Goal: Information Seeking & Learning: Compare options

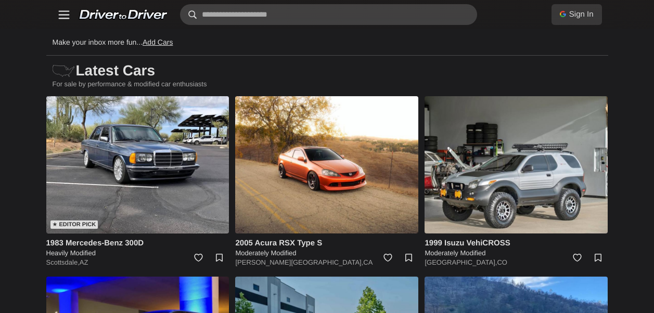
click at [345, 14] on input "text" at bounding box center [328, 14] width 297 height 21
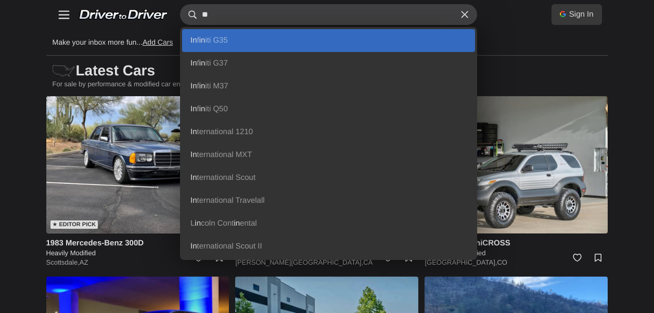
type input "**"
click at [262, 39] on link "In f in iti G35" at bounding box center [328, 40] width 293 height 23
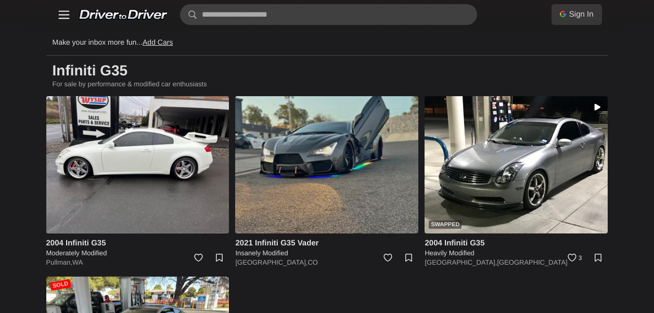
click at [367, 159] on img at bounding box center [326, 164] width 183 height 137
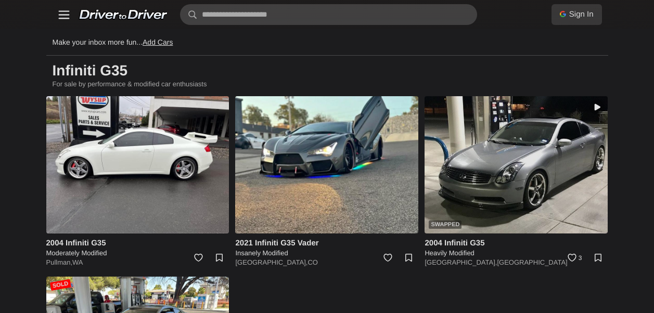
click at [453, 155] on img at bounding box center [516, 164] width 183 height 137
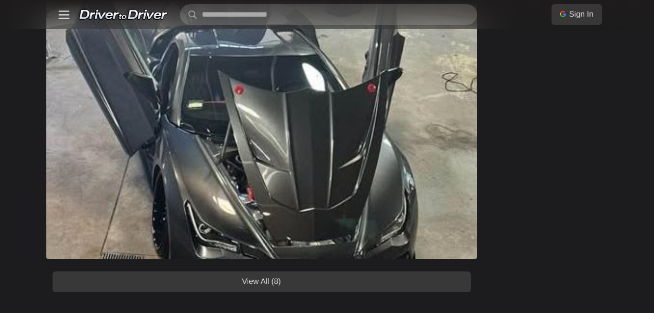
scroll to position [1249, 0]
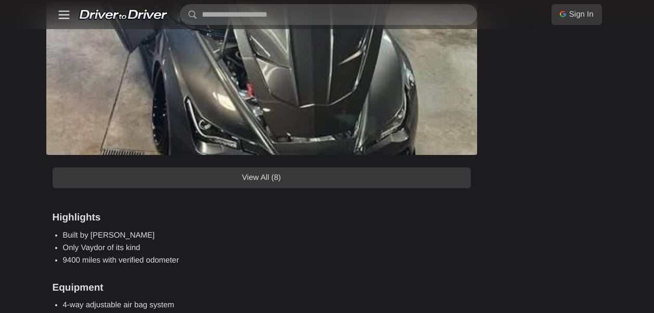
click at [317, 173] on link "View All (8)" at bounding box center [262, 178] width 418 height 21
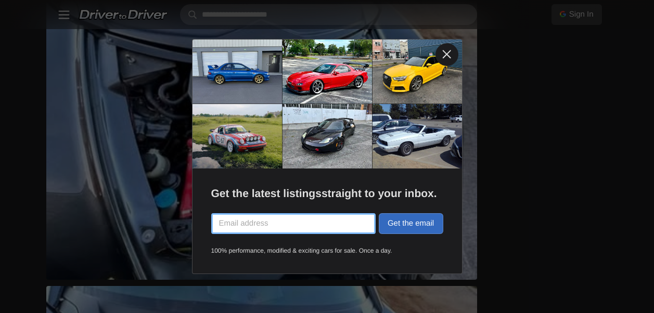
scroll to position [1457, 0]
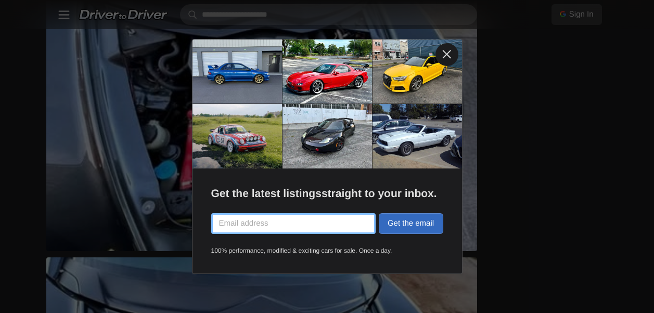
click at [446, 55] on link at bounding box center [447, 54] width 23 height 23
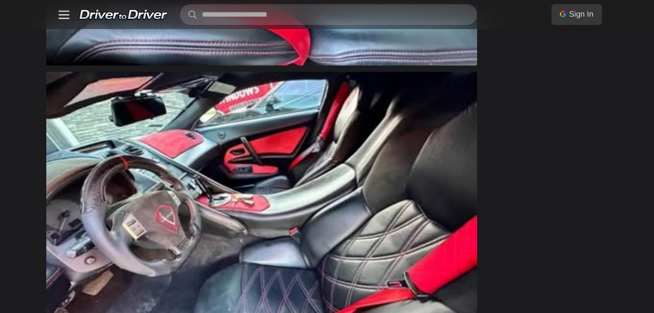
scroll to position [2289, 0]
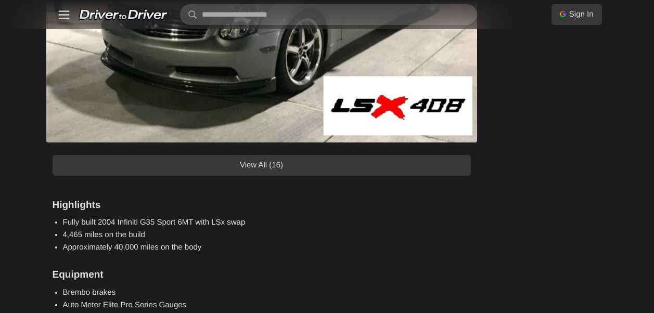
scroll to position [885, 0]
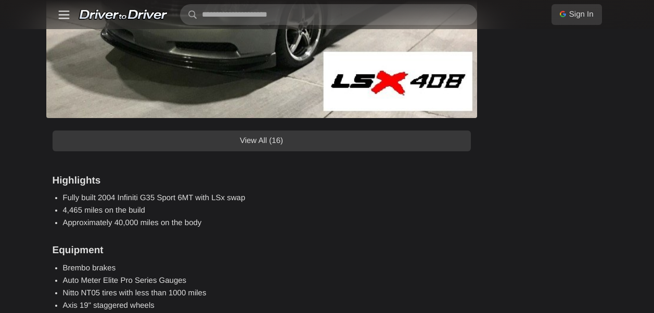
click at [337, 143] on link "View All (16)" at bounding box center [262, 141] width 418 height 21
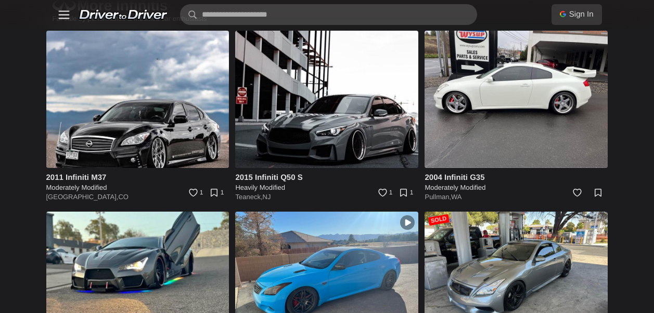
scroll to position [6712, 0]
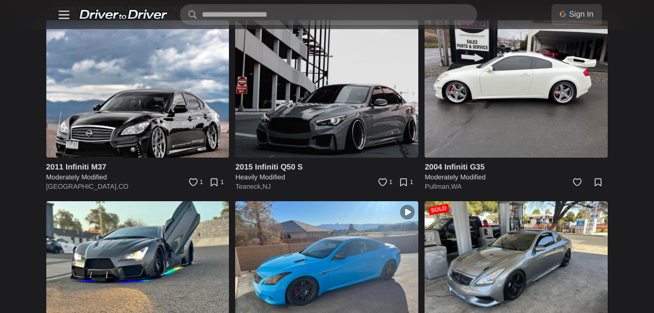
click at [337, 103] on img at bounding box center [326, 88] width 183 height 137
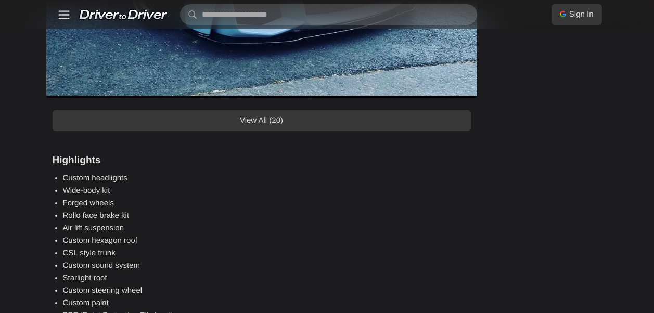
scroll to position [1145, 0]
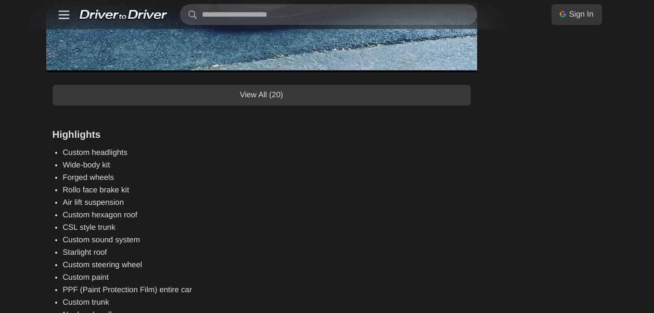
click at [288, 94] on link "View All (20)" at bounding box center [262, 95] width 418 height 21
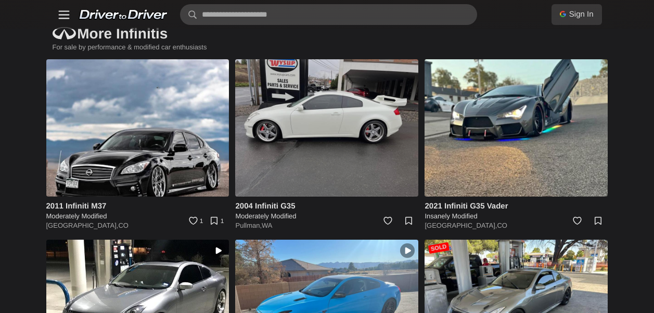
scroll to position [8403, 0]
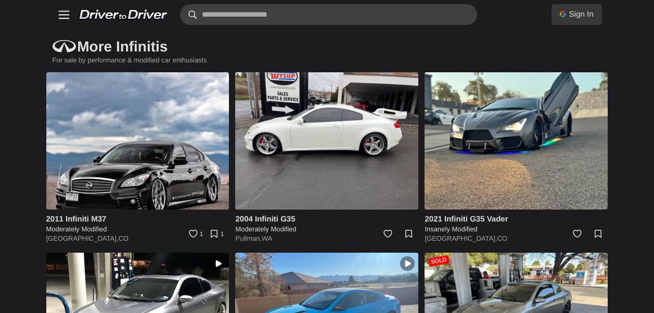
click at [318, 15] on input "text" at bounding box center [328, 14] width 297 height 21
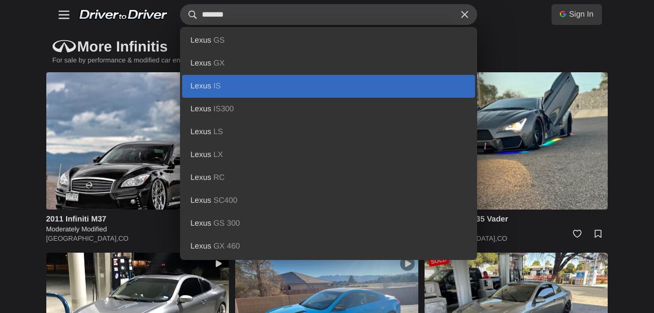
type input "*******"
click at [198, 83] on b "Lexus" at bounding box center [200, 86] width 21 height 9
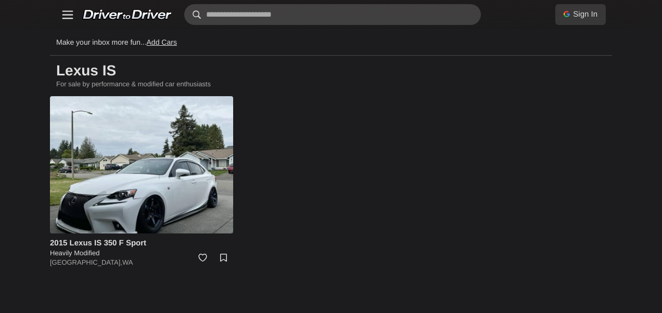
click at [306, 10] on input "text" at bounding box center [332, 14] width 297 height 21
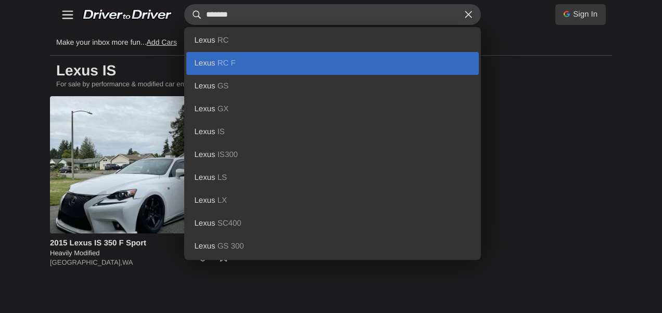
type input "*******"
click at [252, 55] on link "Lexus RC F" at bounding box center [332, 63] width 293 height 23
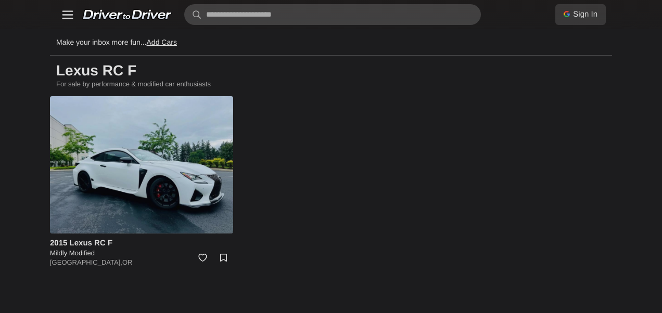
click at [181, 159] on img at bounding box center [141, 164] width 183 height 137
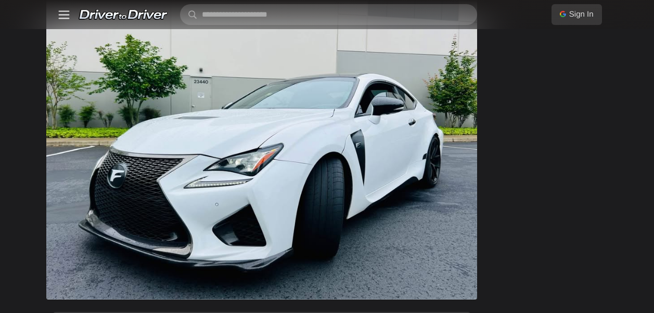
scroll to position [885, 0]
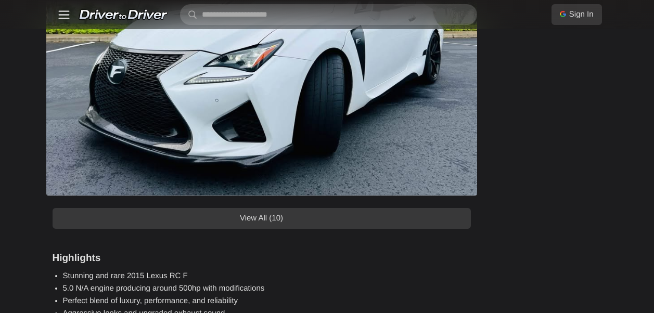
click at [369, 217] on link "View All (10)" at bounding box center [262, 218] width 418 height 21
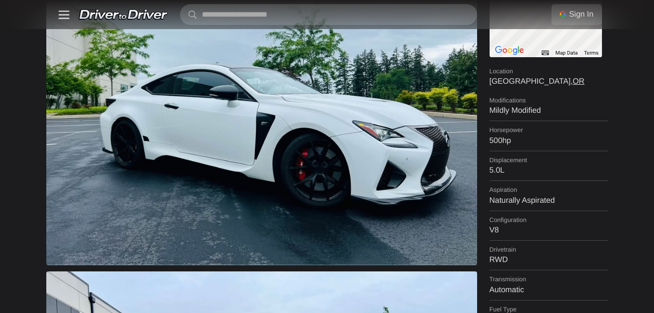
scroll to position [104, 0]
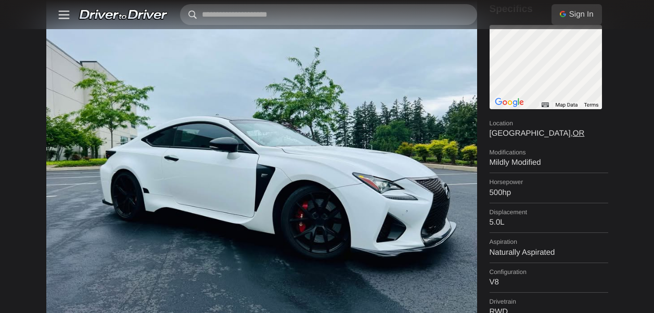
click at [273, 12] on input "text" at bounding box center [328, 14] width 297 height 21
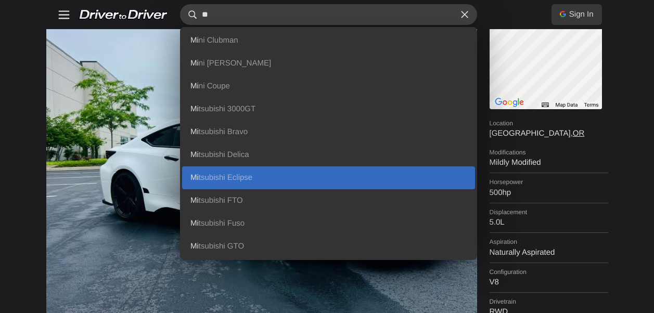
type input "**"
click at [225, 172] on link "Mi tsubishi Eclipse" at bounding box center [328, 177] width 293 height 23
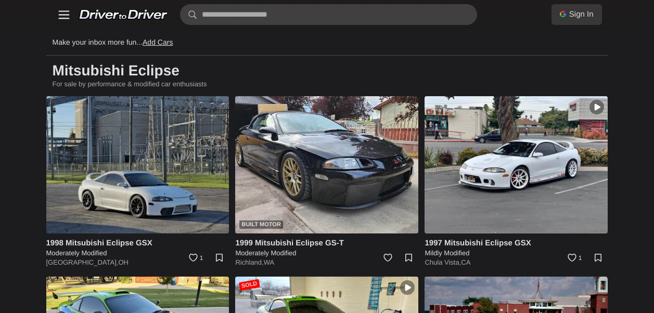
click at [156, 125] on img at bounding box center [137, 164] width 183 height 137
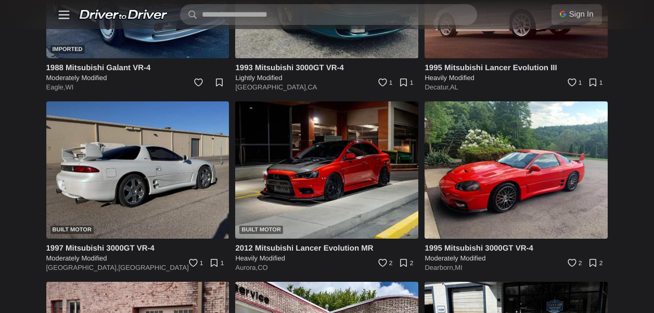
scroll to position [2810, 0]
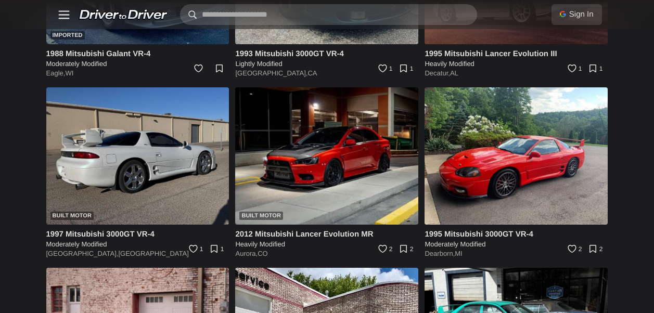
click at [306, 18] on input "text" at bounding box center [328, 14] width 297 height 21
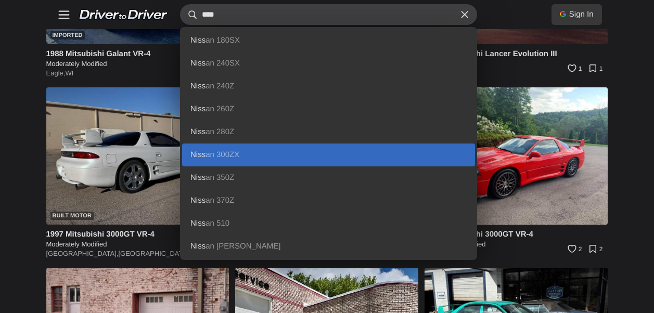
type input "****"
click at [241, 150] on link "Niss an 300ZX" at bounding box center [328, 155] width 293 height 23
